Goal: Find contact information: Find contact information

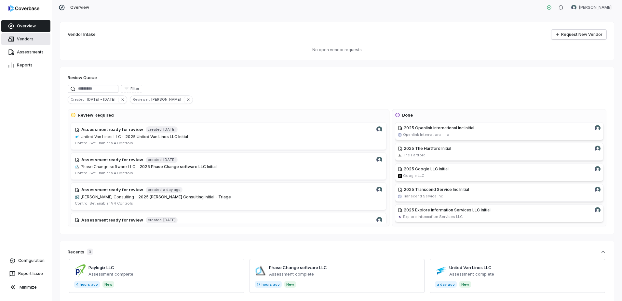
click at [26, 40] on link "Vendors" at bounding box center [25, 39] width 49 height 12
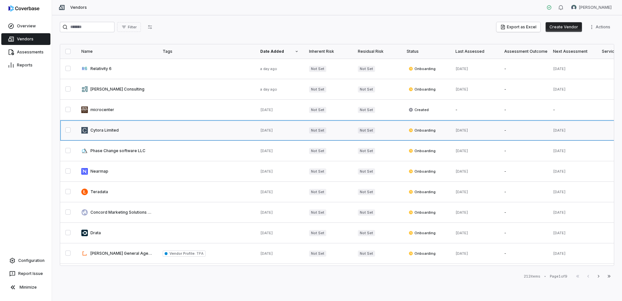
click at [103, 130] on link at bounding box center [116, 130] width 81 height 20
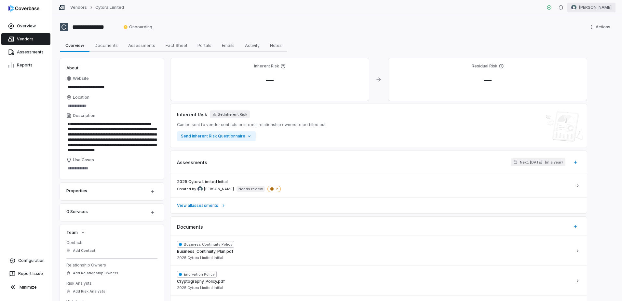
click at [591, 8] on html "**********" at bounding box center [311, 150] width 622 height 301
click at [580, 38] on div "Organization" at bounding box center [588, 33] width 50 height 10
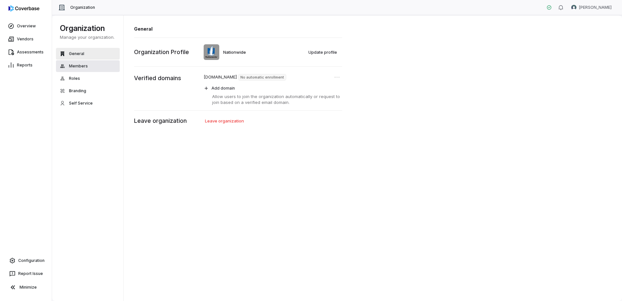
click at [89, 61] on button "Members" at bounding box center [88, 66] width 64 height 12
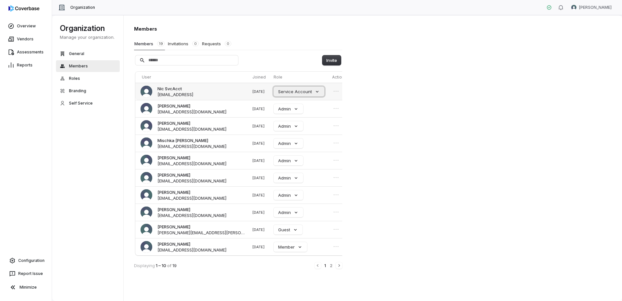
click at [284, 91] on button "Service Account" at bounding box center [299, 92] width 51 height 10
click at [333, 91] on icon "Open menu" at bounding box center [336, 91] width 7 height 7
click at [334, 91] on icon "Close menu" at bounding box center [336, 91] width 4 height 0
click at [597, 8] on html "Overview Vendors Assessments Reports Configuration Report Issue Minimize Organi…" at bounding box center [311, 150] width 622 height 301
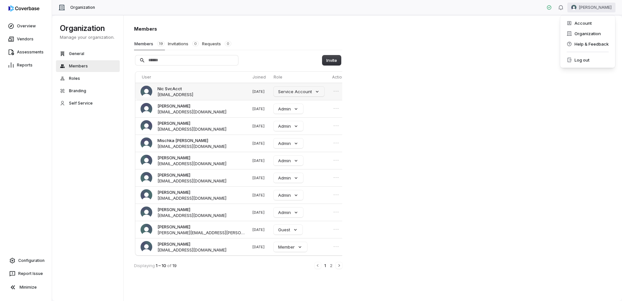
click at [202, 93] on html "Overview Vendors Assessments Reports Configuration Report Issue Minimize Organi…" at bounding box center [311, 150] width 622 height 301
drag, startPoint x: 202, startPoint y: 93, endPoint x: 197, endPoint y: 95, distance: 5.4
click at [193, 95] on span "nic-nationwide@svcacct.coverbase.ai" at bounding box center [176, 94] width 36 height 6
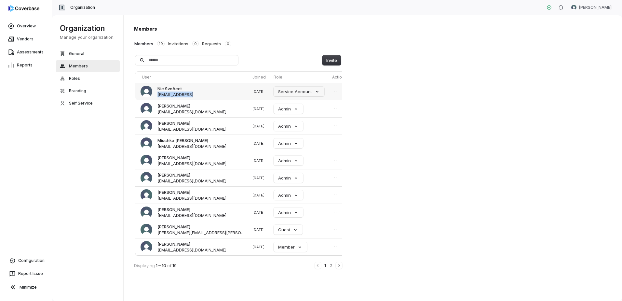
copy span "nic-nationwide@svcacct.coverbase.ai"
click at [594, 10] on html "Overview Vendors Assessments Reports Configuration Report Issue Minimize Organi…" at bounding box center [311, 150] width 622 height 301
click at [580, 61] on div "Log out" at bounding box center [588, 60] width 50 height 10
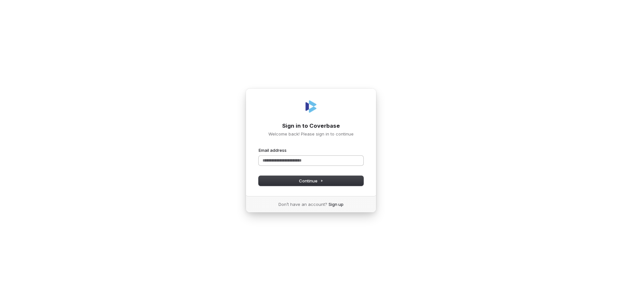
click at [284, 160] on input "Email address" at bounding box center [311, 161] width 105 height 10
click at [306, 180] on span "Continue" at bounding box center [311, 181] width 24 height 6
type input "**********"
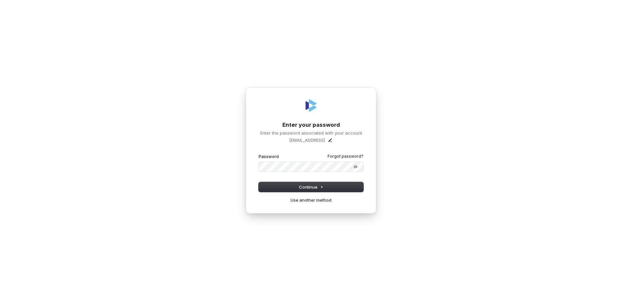
drag, startPoint x: 207, startPoint y: 200, endPoint x: 201, endPoint y: 200, distance: 6.5
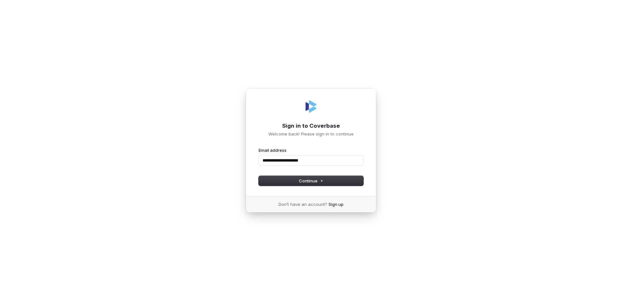
click at [259, 147] on button "submit" at bounding box center [259, 147] width 0 height 0
type input "**********"
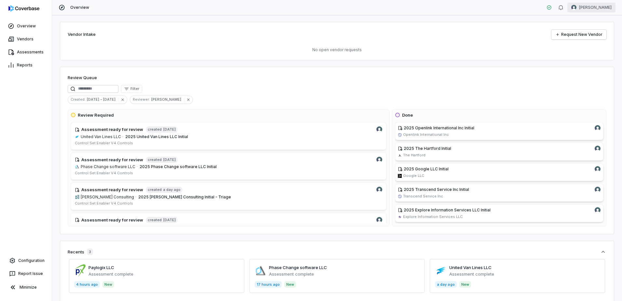
click at [587, 10] on html "Overview Vendors Assessments Reports Configuration Report Issue Minimize Overvi…" at bounding box center [311, 150] width 622 height 301
click at [582, 38] on div "Organization" at bounding box center [588, 33] width 50 height 10
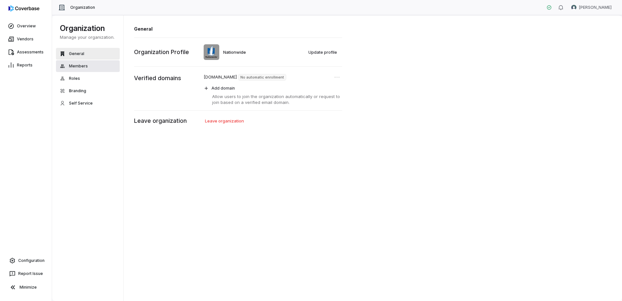
click at [83, 70] on button "Members" at bounding box center [88, 66] width 64 height 12
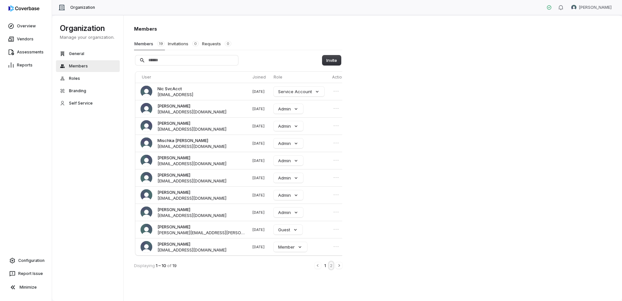
click at [331, 268] on button "2" at bounding box center [331, 265] width 4 height 7
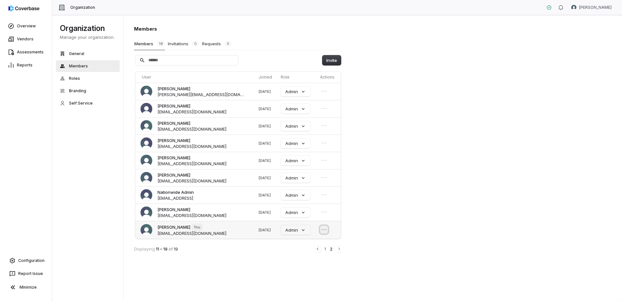
click at [324, 232] on icon "Open menu" at bounding box center [324, 229] width 7 height 7
click at [323, 230] on icon "Close menu" at bounding box center [324, 229] width 7 height 7
click at [172, 227] on span "[PERSON_NAME]" at bounding box center [174, 227] width 33 height 6
click at [157, 231] on span "Nic Weilbacher You weilbn1@nationwide.com" at bounding box center [184, 230] width 86 height 12
drag, startPoint x: 139, startPoint y: 233, endPoint x: 161, endPoint y: 233, distance: 22.1
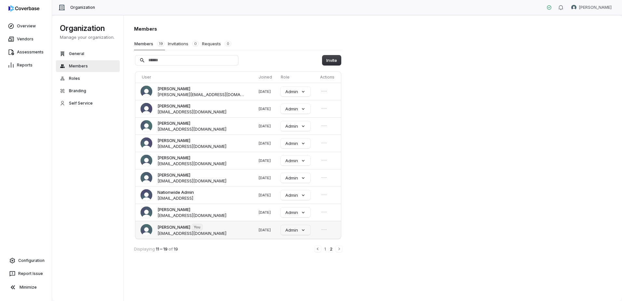
click at [139, 233] on td "Nic Weilbacher You weilbn1@nationwide.com" at bounding box center [195, 230] width 121 height 18
drag, startPoint x: 162, startPoint y: 233, endPoint x: 166, endPoint y: 233, distance: 3.6
click at [166, 233] on span "weilbn1@nationwide.com" at bounding box center [192, 233] width 69 height 6
click at [290, 232] on button "Admin" at bounding box center [296, 230] width 30 height 10
click at [238, 268] on div "Members Members 19 Invitations 0 Requests 0 Invite User Joined Role Actions Cha…" at bounding box center [373, 158] width 499 height 286
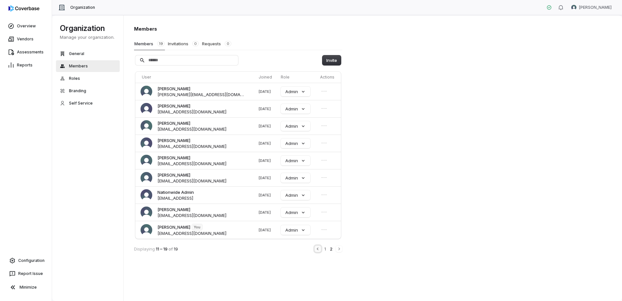
click at [320, 249] on icon "Previous" at bounding box center [317, 248] width 5 height 5
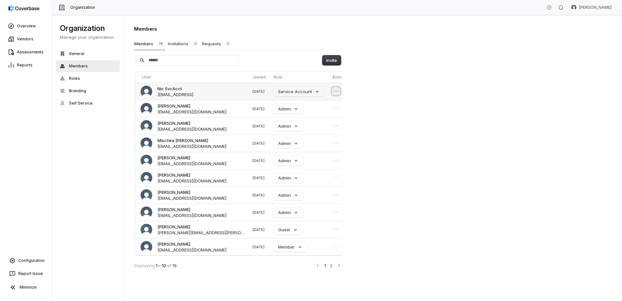
click at [333, 92] on icon "Open menu" at bounding box center [336, 91] width 7 height 7
click at [333, 90] on icon "Close menu" at bounding box center [336, 91] width 7 height 7
click at [174, 83] on td "Nic SvcAcct nic-nationwide@svcacct.coverbase.ai" at bounding box center [192, 91] width 115 height 17
click at [171, 89] on span "Nic SvcAcct" at bounding box center [170, 89] width 24 height 6
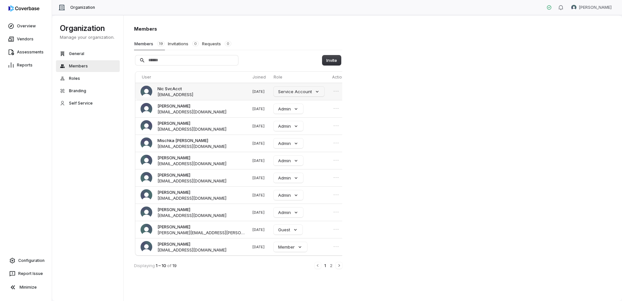
drag, startPoint x: 171, startPoint y: 89, endPoint x: 180, endPoint y: 93, distance: 10.8
click at [180, 93] on span "nic-nationwide@svcacct.coverbase.ai" at bounding box center [176, 94] width 36 height 6
copy span "nic-nationwide@svcacct.coverbase.ai"
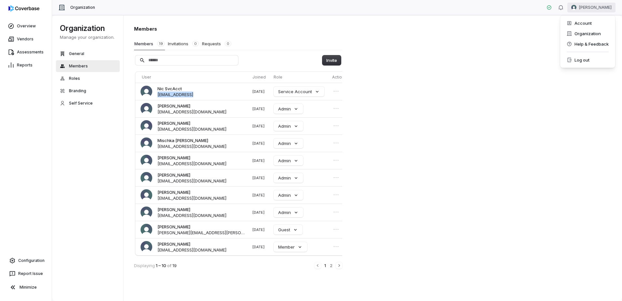
click at [601, 7] on html "Overview Vendors Assessments Reports Configuration Report Issue Minimize Organi…" at bounding box center [311, 150] width 622 height 301
drag, startPoint x: 575, startPoint y: 65, endPoint x: 581, endPoint y: 56, distance: 11.7
click at [581, 56] on div "Members Members 19 Invitations 0 Requests 0 Invite User Joined Role Actions Nic…" at bounding box center [373, 158] width 499 height 286
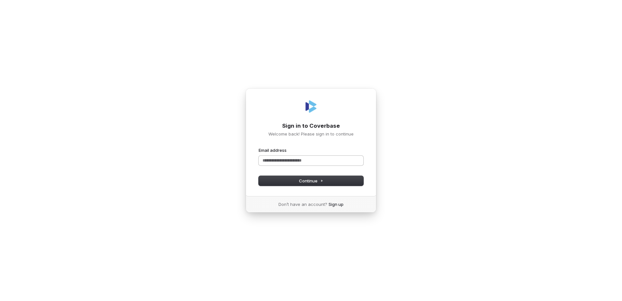
click at [284, 161] on input "Email address" at bounding box center [311, 161] width 105 height 10
click at [294, 181] on button "Continue" at bounding box center [311, 181] width 105 height 10
type input "**********"
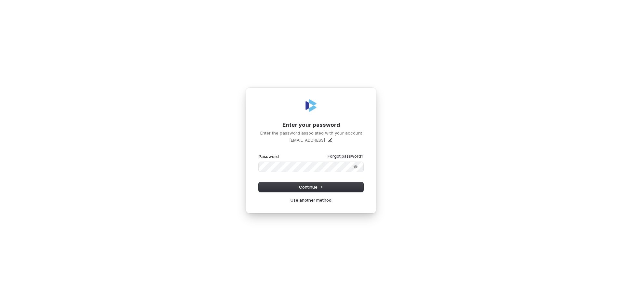
click at [347, 160] on div "Password Forgot password?" at bounding box center [311, 162] width 105 height 18
drag, startPoint x: 466, startPoint y: 148, endPoint x: 469, endPoint y: 147, distance: 3.3
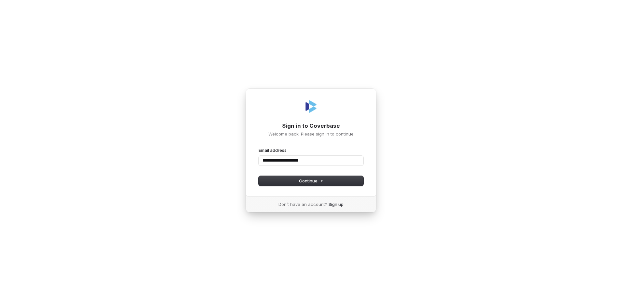
click at [259, 147] on button "submit" at bounding box center [259, 147] width 0 height 0
type input "**********"
